Goal: Task Accomplishment & Management: Complete application form

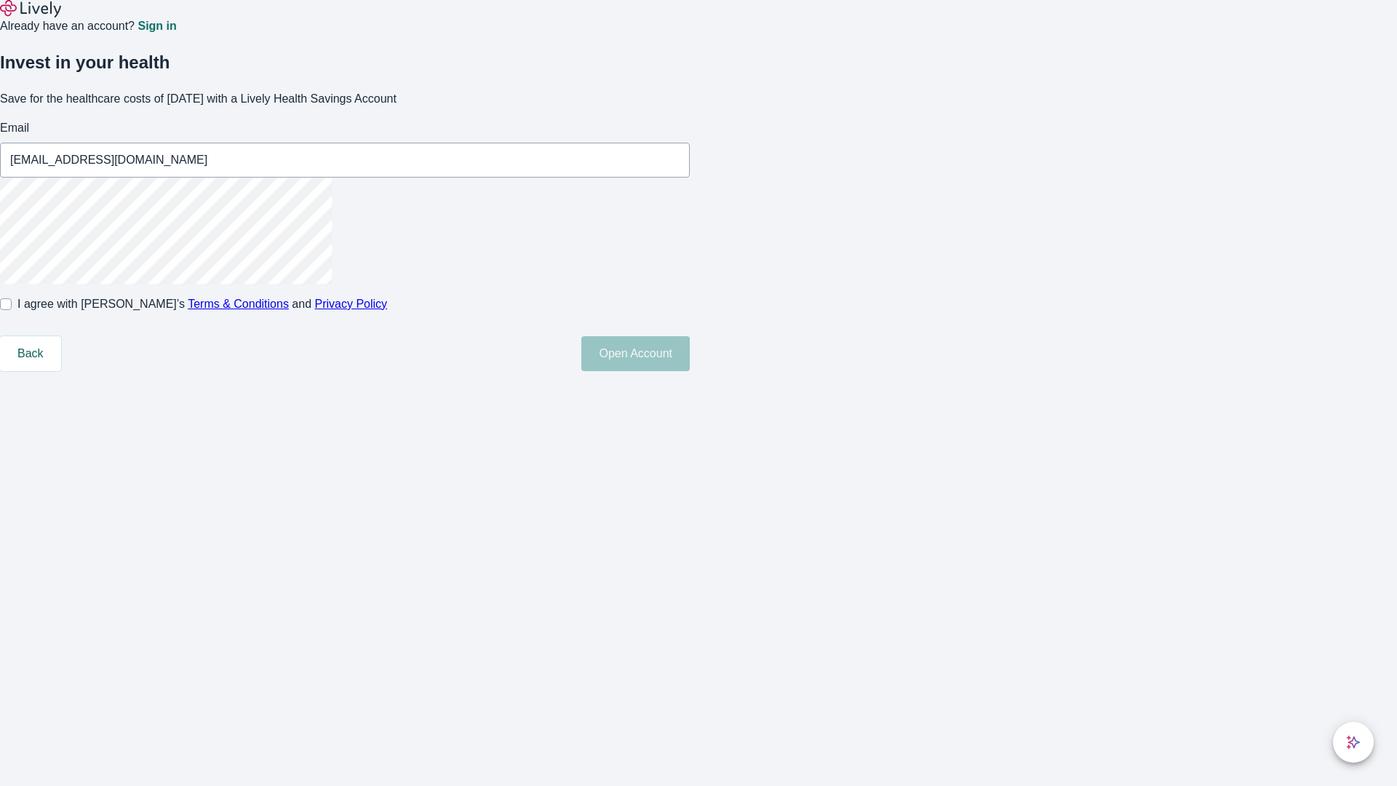
click at [12, 310] on input "I agree with Lively’s Terms & Conditions and Privacy Policy" at bounding box center [6, 304] width 12 height 12
checkbox input "true"
click at [690, 371] on button "Open Account" at bounding box center [635, 353] width 108 height 35
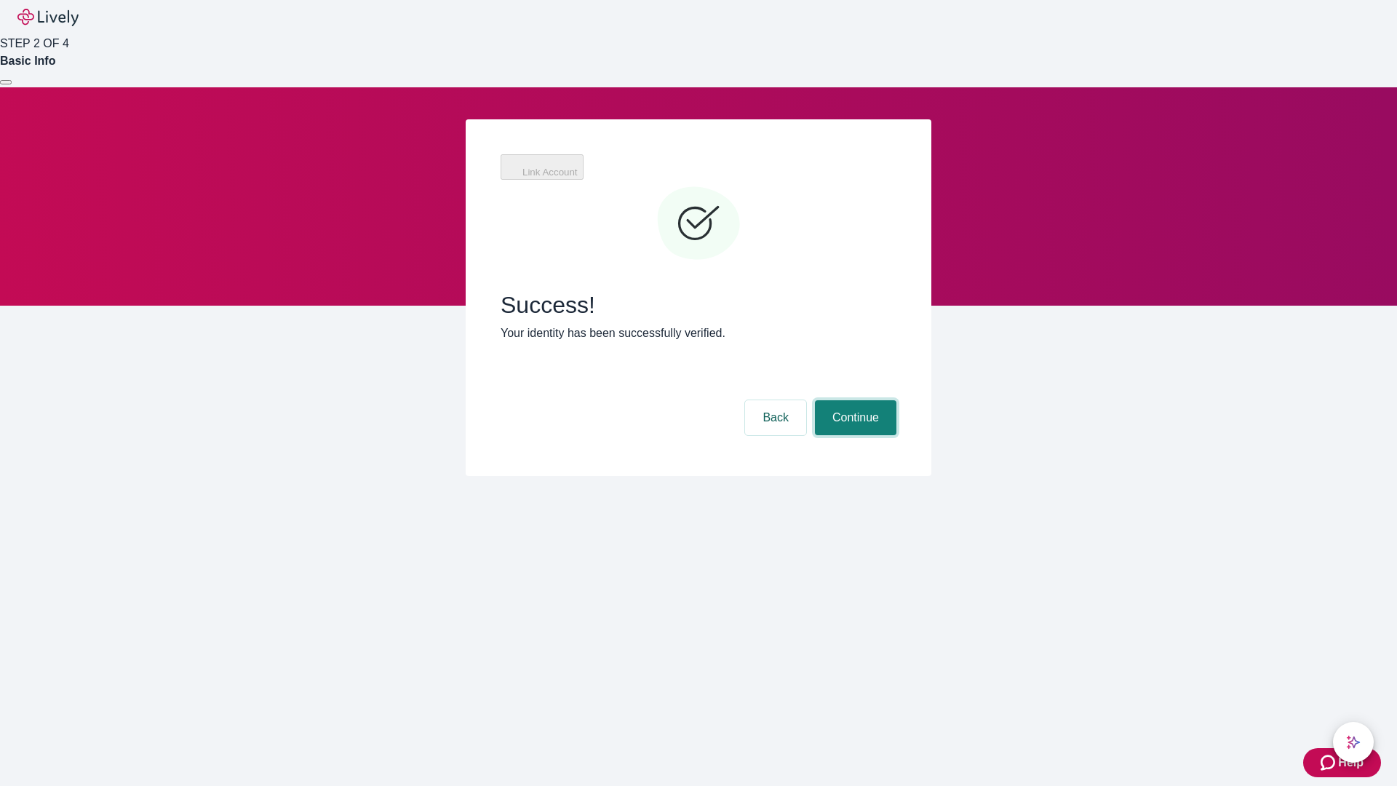
click at [854, 400] on button "Continue" at bounding box center [856, 417] width 82 height 35
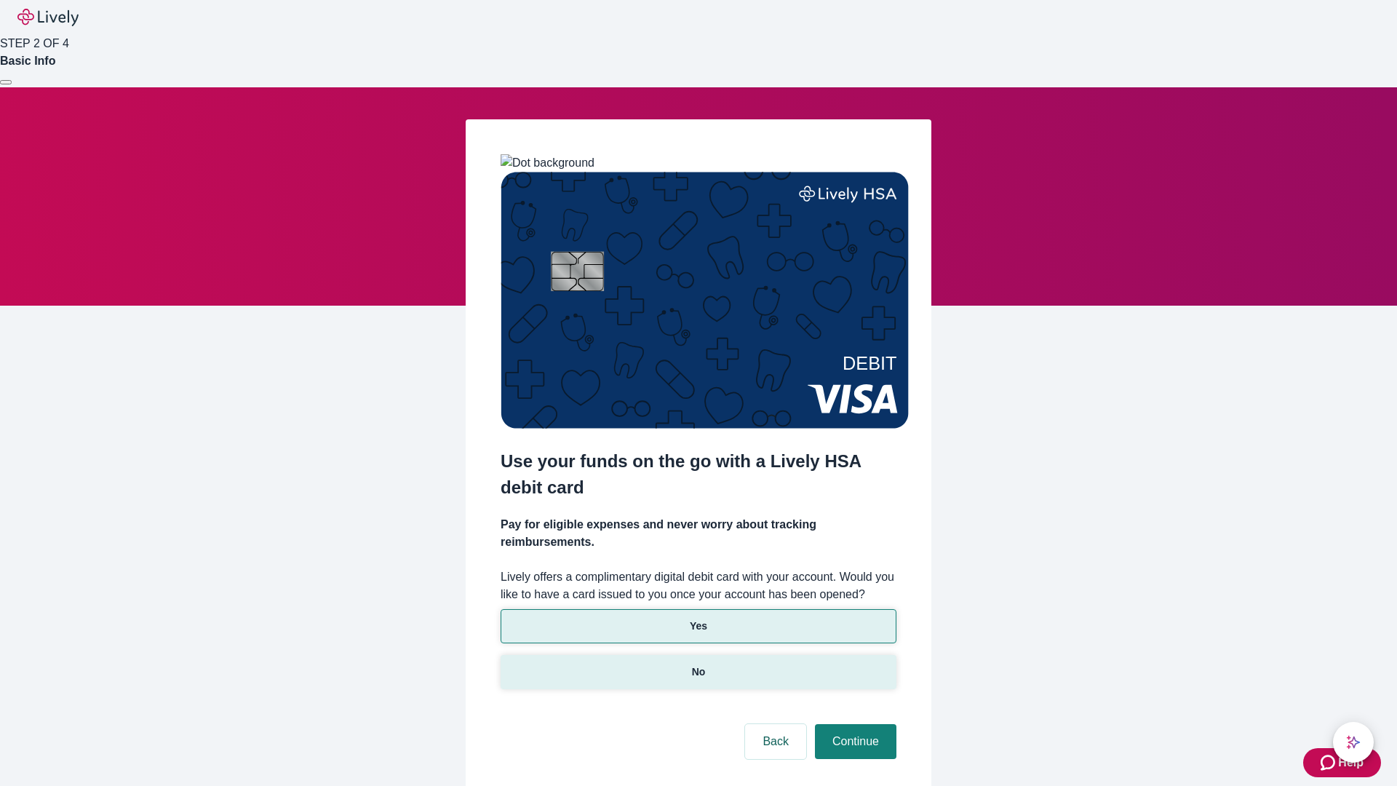
click at [698, 664] on p "No" at bounding box center [699, 671] width 14 height 15
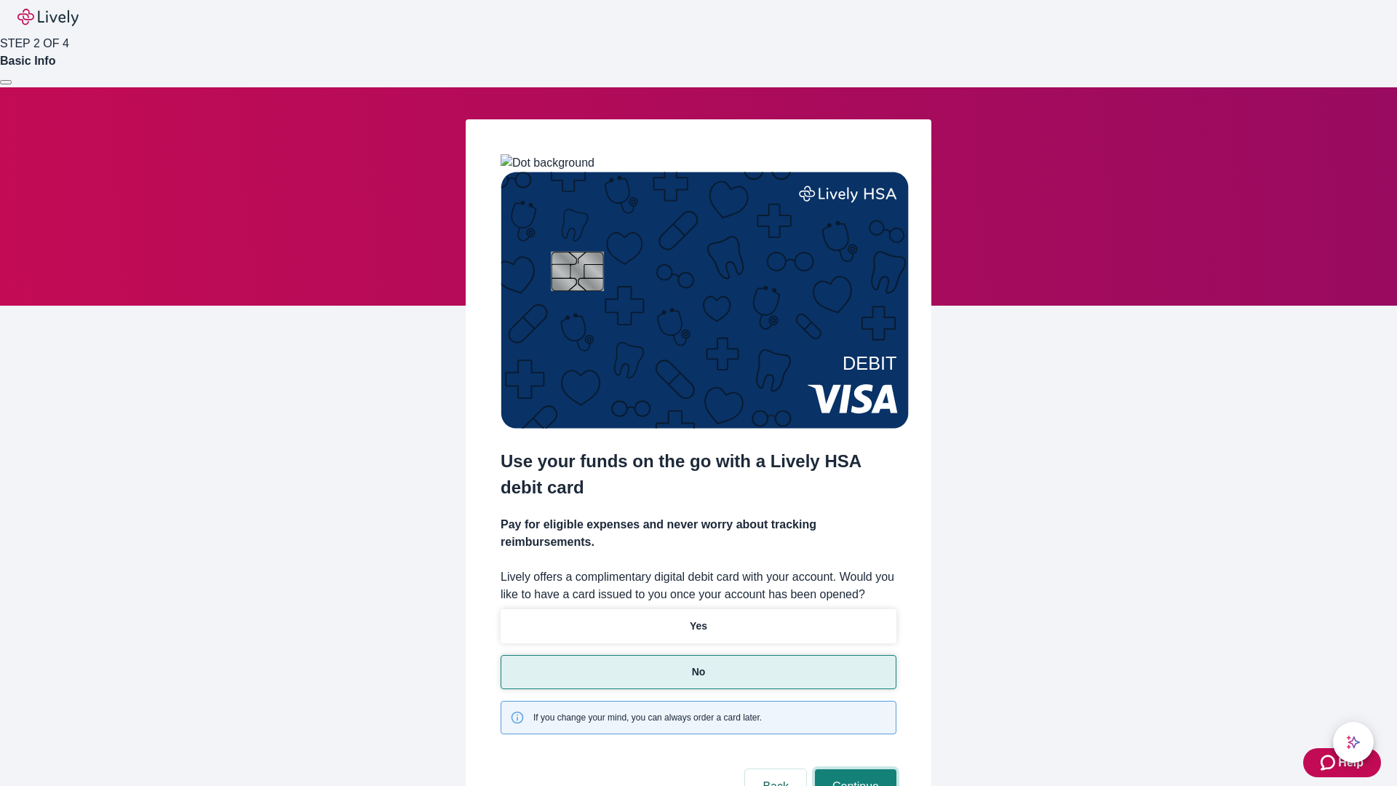
click at [854, 769] on button "Continue" at bounding box center [856, 786] width 82 height 35
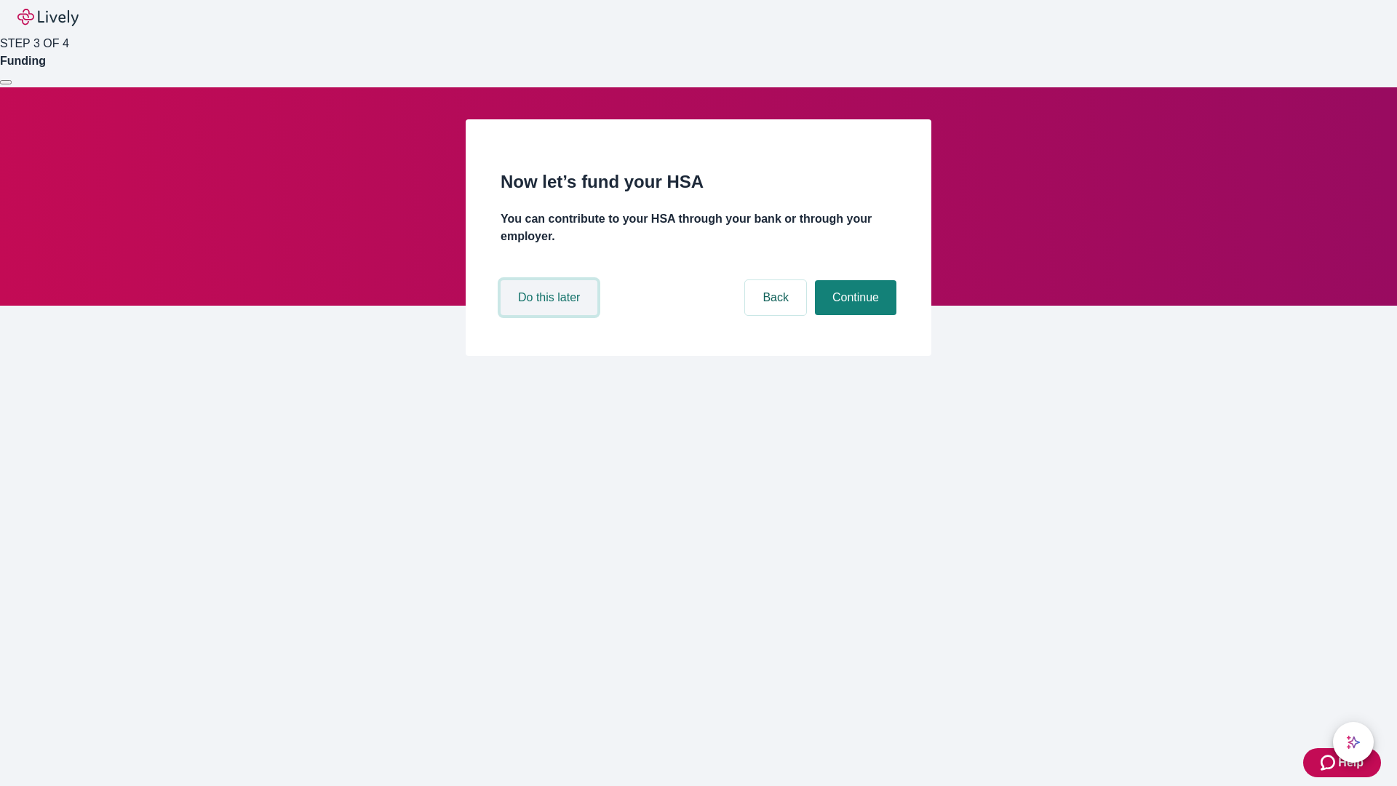
click at [551, 315] on button "Do this later" at bounding box center [549, 297] width 97 height 35
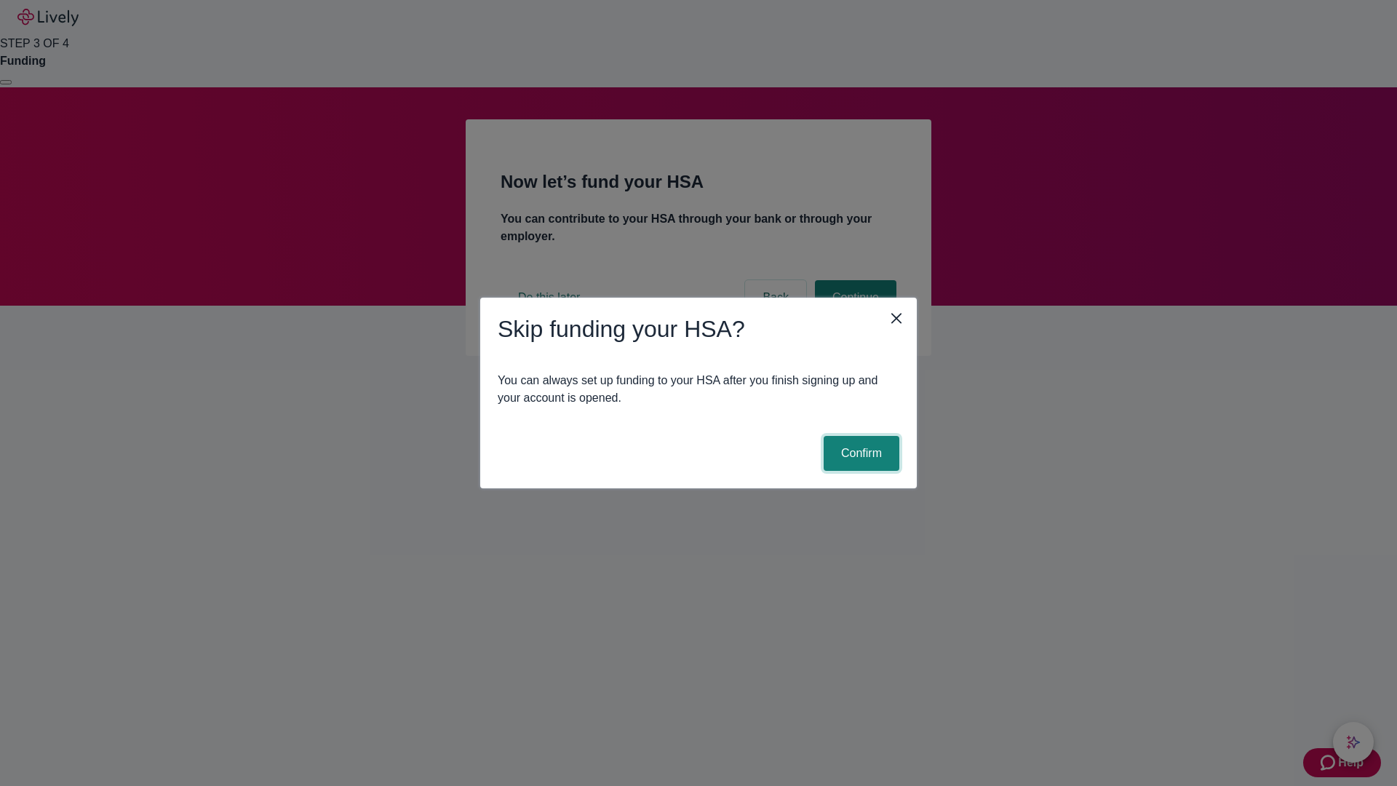
click at [860, 453] on button "Confirm" at bounding box center [862, 453] width 76 height 35
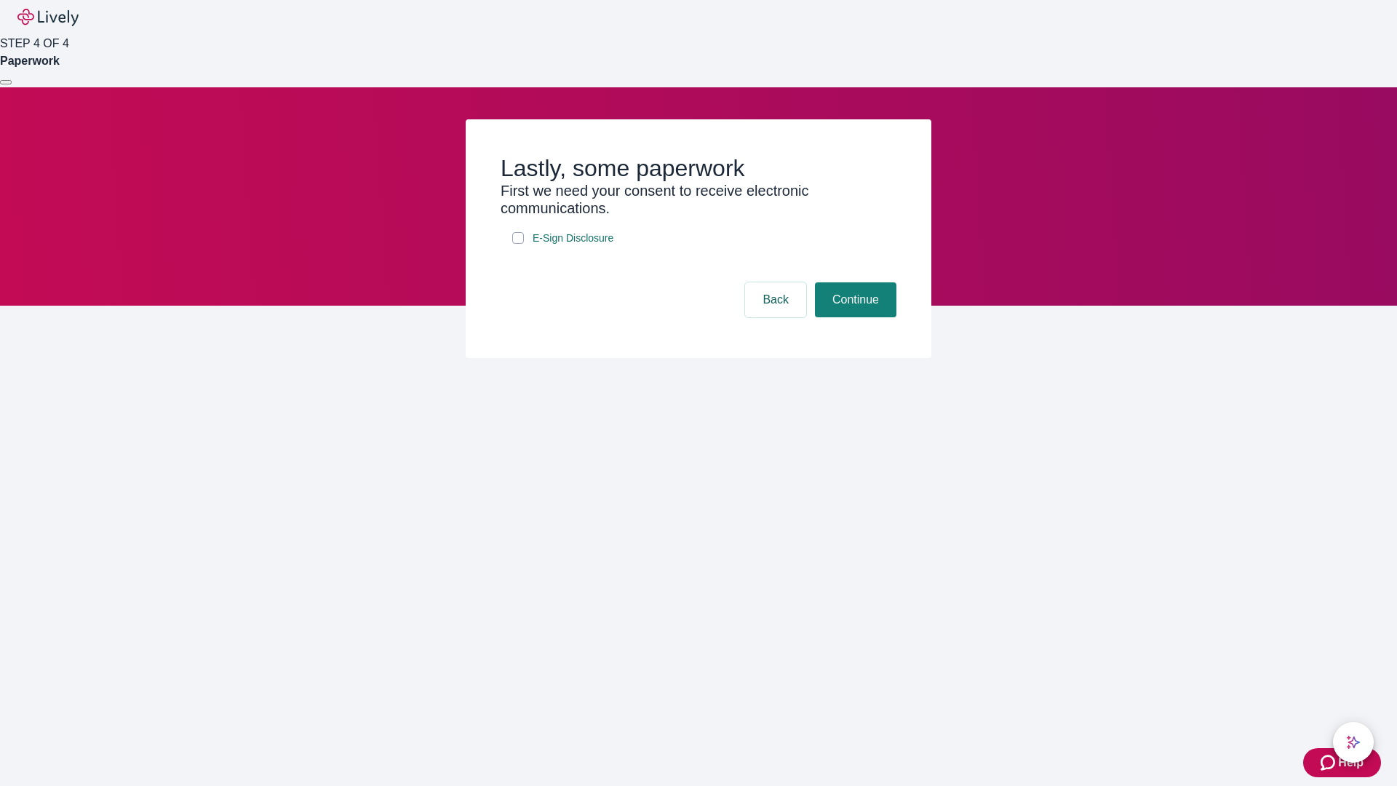
click at [518, 244] on input "E-Sign Disclosure" at bounding box center [518, 238] width 12 height 12
checkbox input "true"
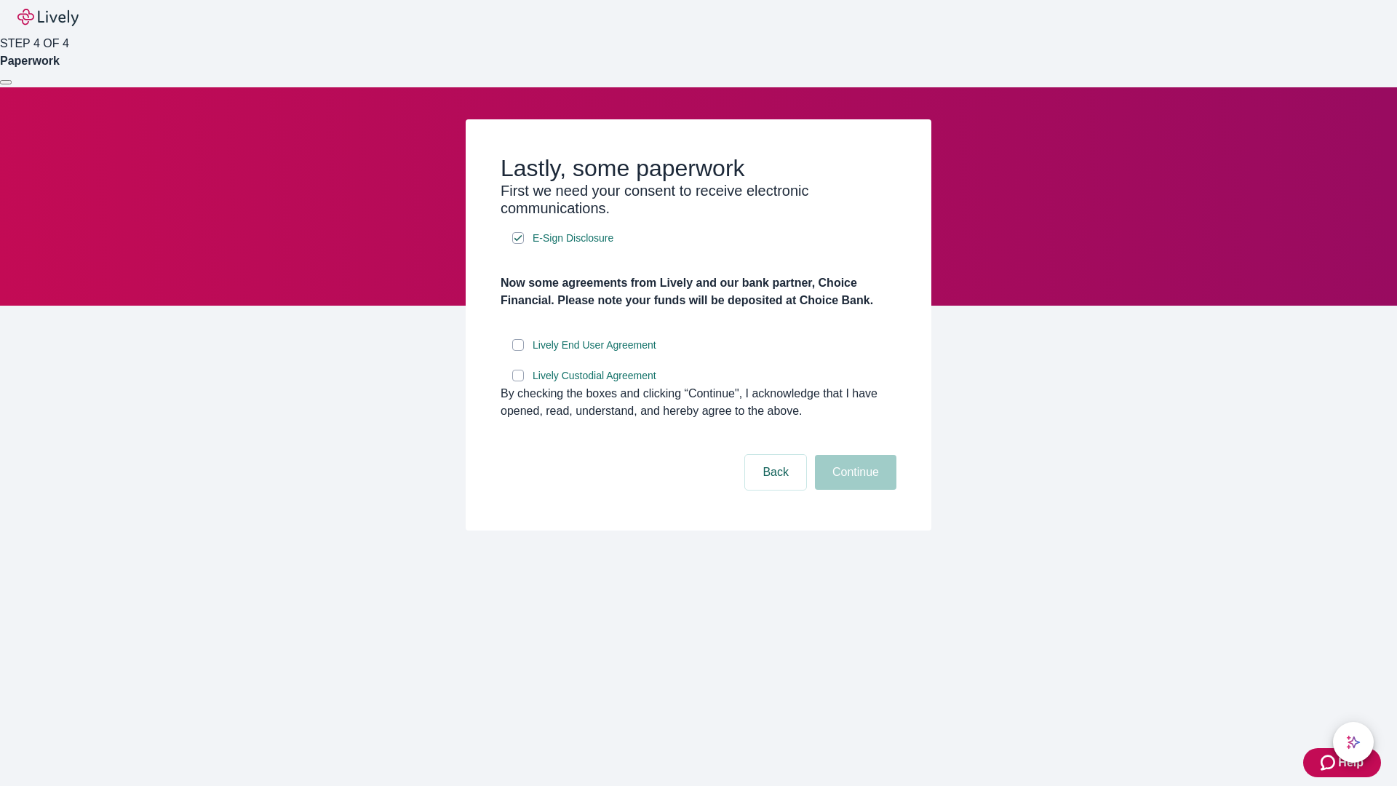
click at [518, 351] on input "Lively End User Agreement" at bounding box center [518, 345] width 12 height 12
checkbox input "true"
click at [518, 381] on input "Lively Custodial Agreement" at bounding box center [518, 376] width 12 height 12
checkbox input "true"
click at [854, 490] on button "Continue" at bounding box center [856, 472] width 82 height 35
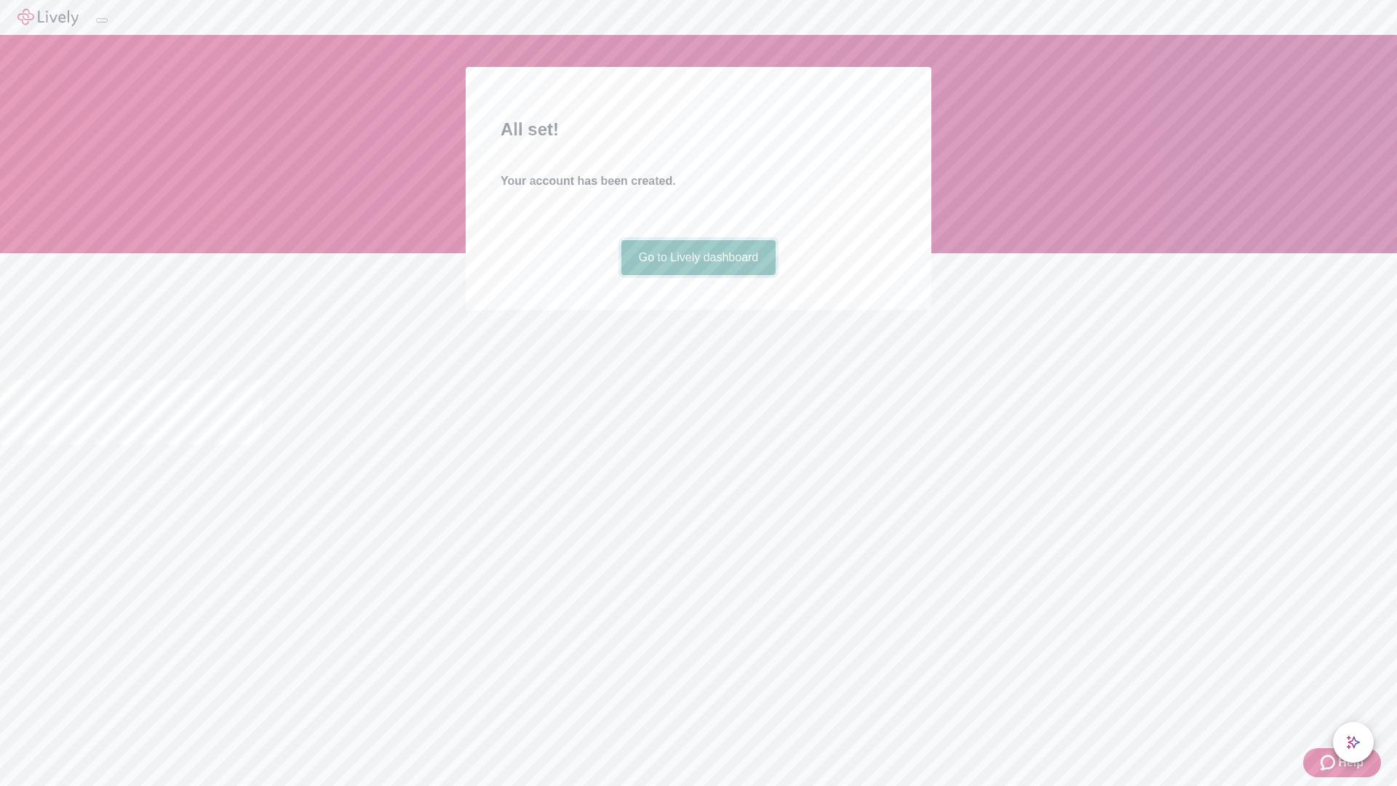
click at [698, 275] on link "Go to Lively dashboard" at bounding box center [699, 257] width 155 height 35
